Goal: Information Seeking & Learning: Compare options

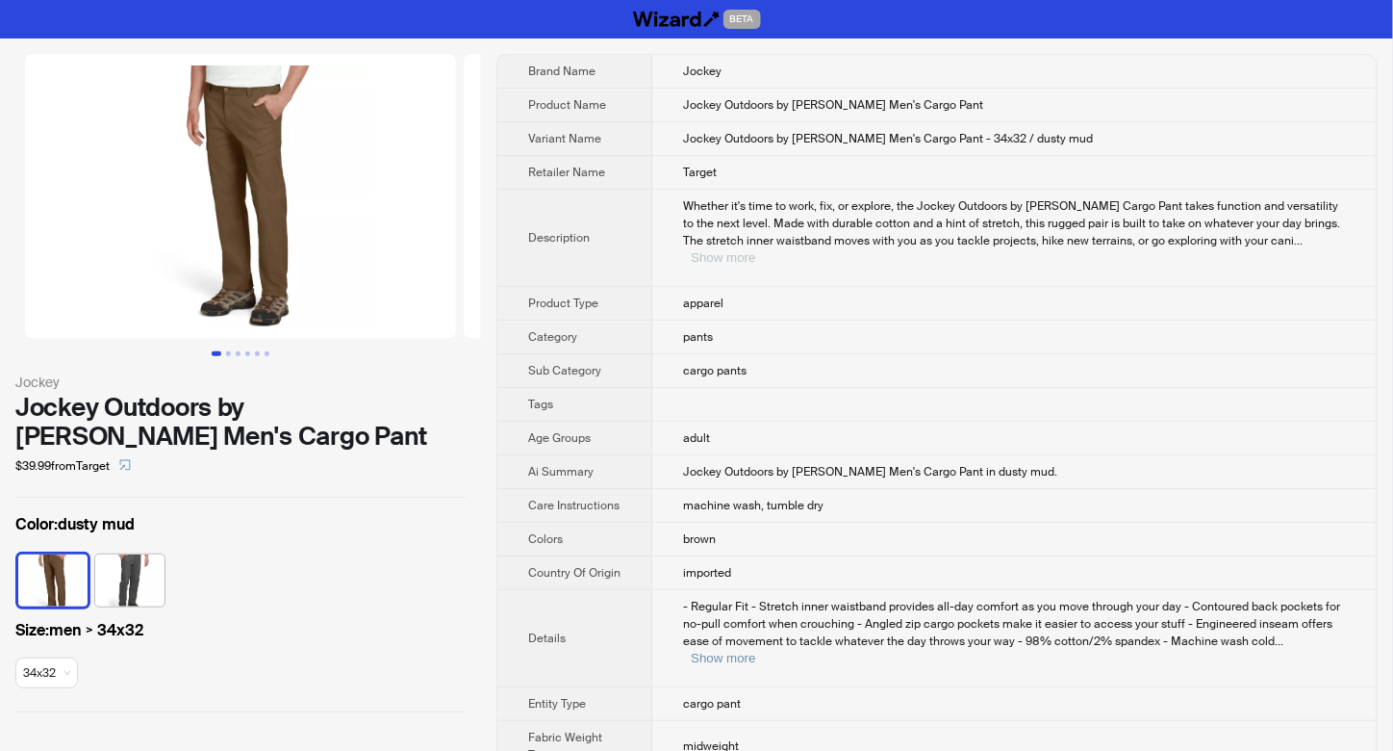
click at [755, 250] on button "Show more" at bounding box center [723, 257] width 64 height 14
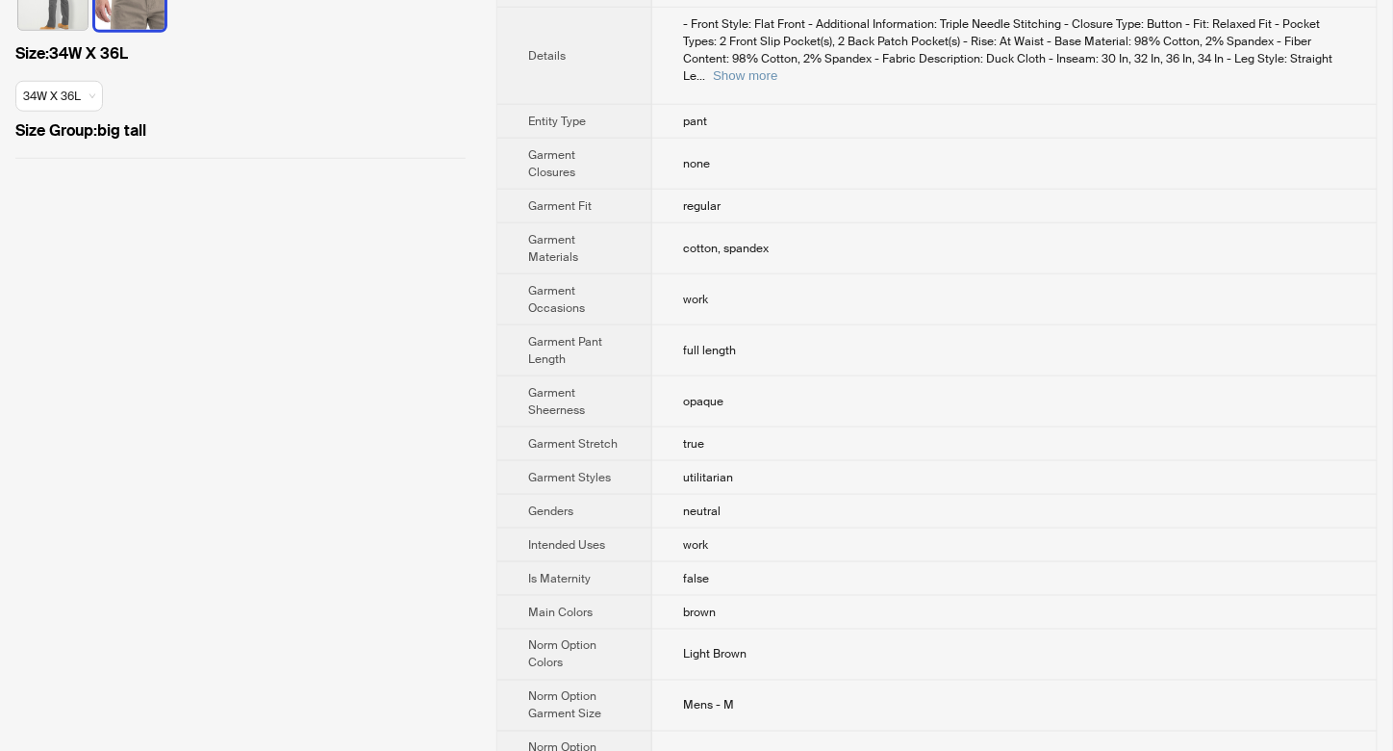
scroll to position [641, 0]
